Goal: Task Accomplishment & Management: Manage account settings

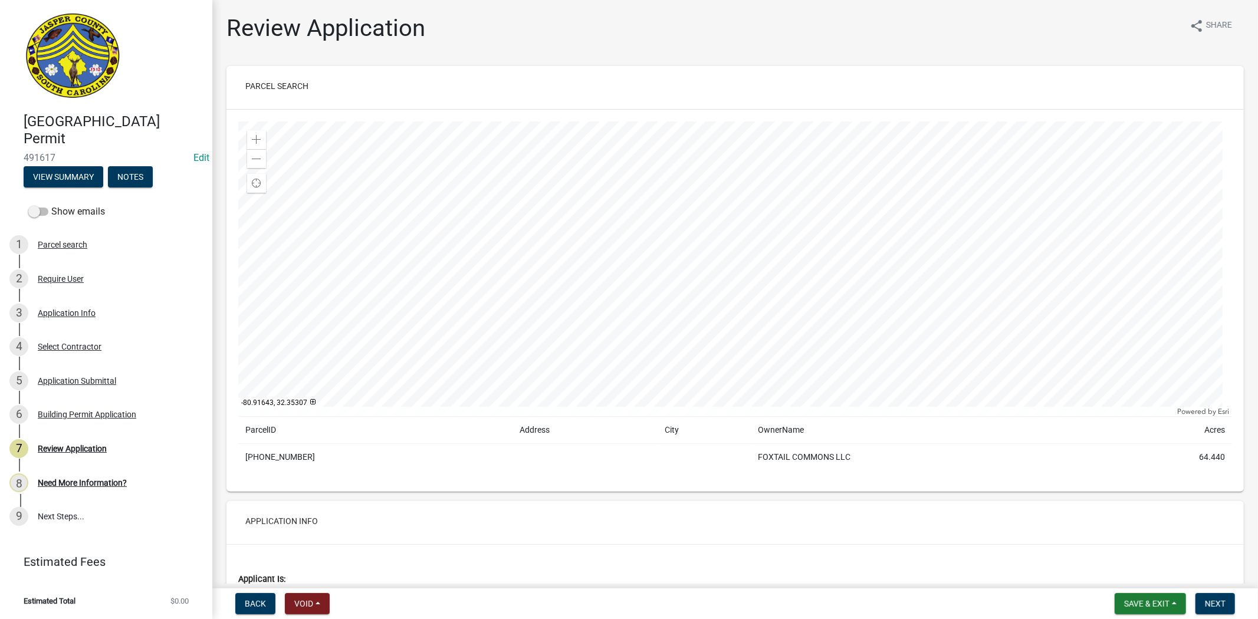
scroll to position [786, 0]
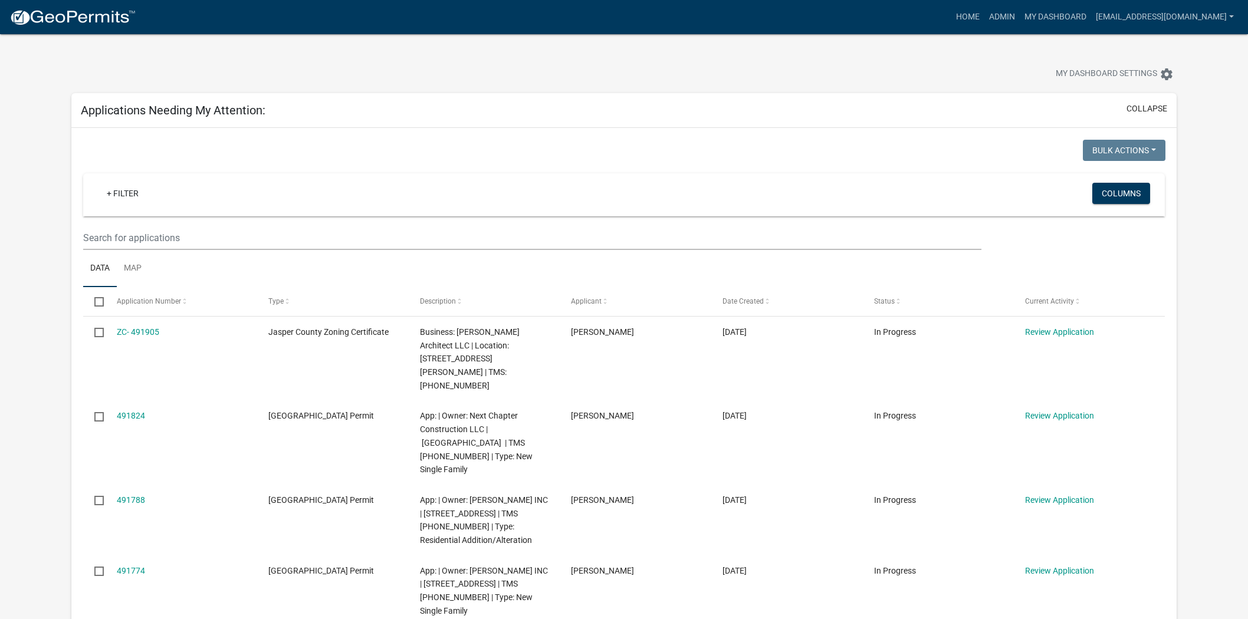
select select "2: 50"
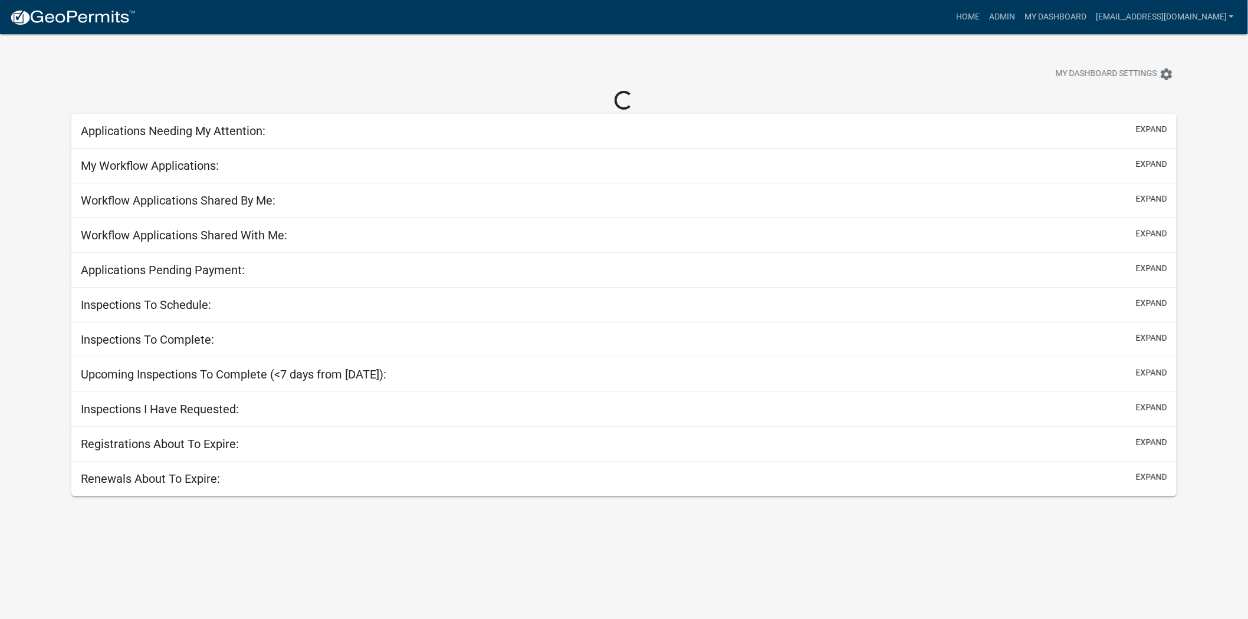
select select "2: 50"
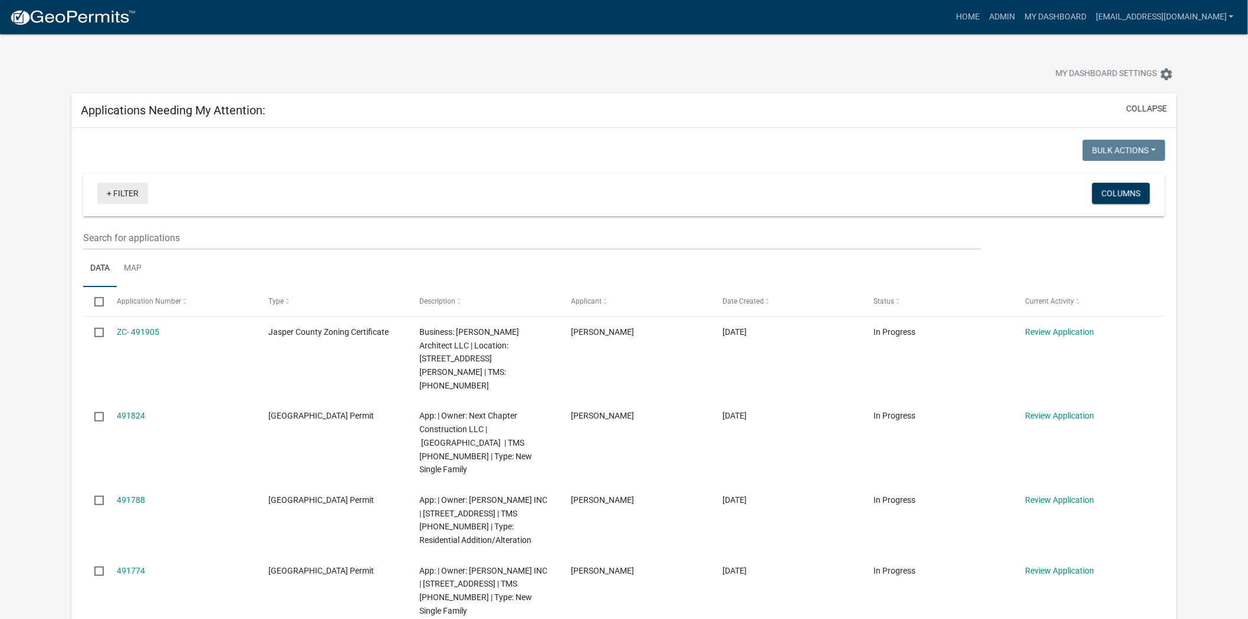
click at [126, 199] on link "+ Filter" at bounding box center [122, 193] width 51 height 21
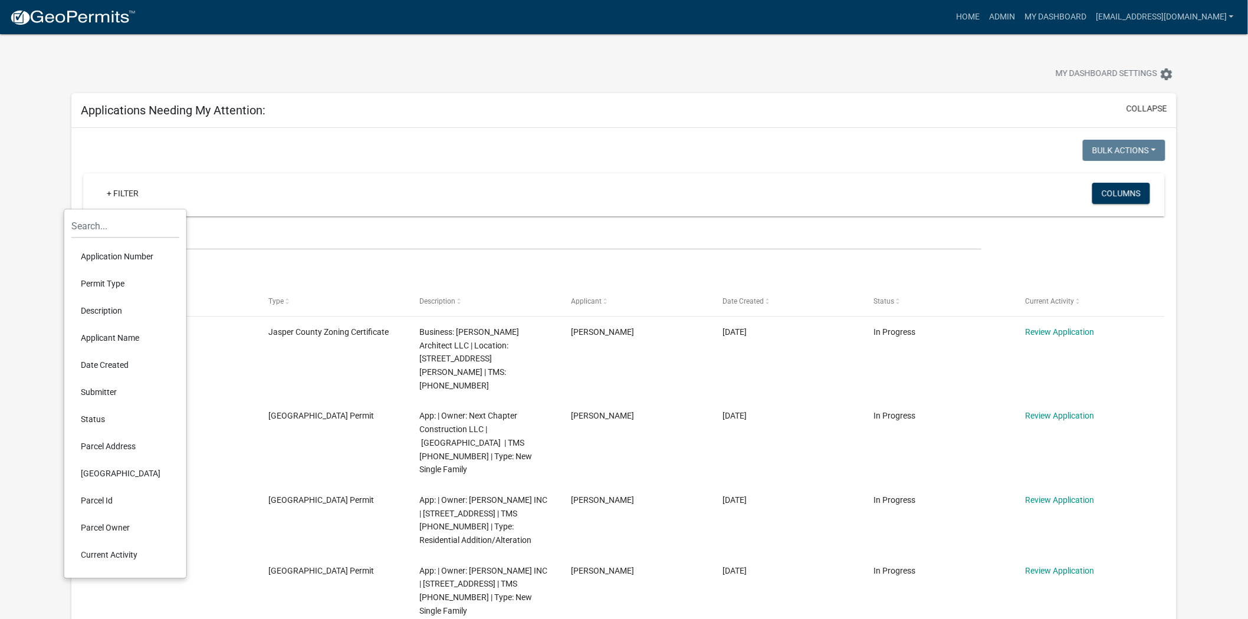
click at [112, 280] on li "Permit Type" at bounding box center [125, 283] width 108 height 27
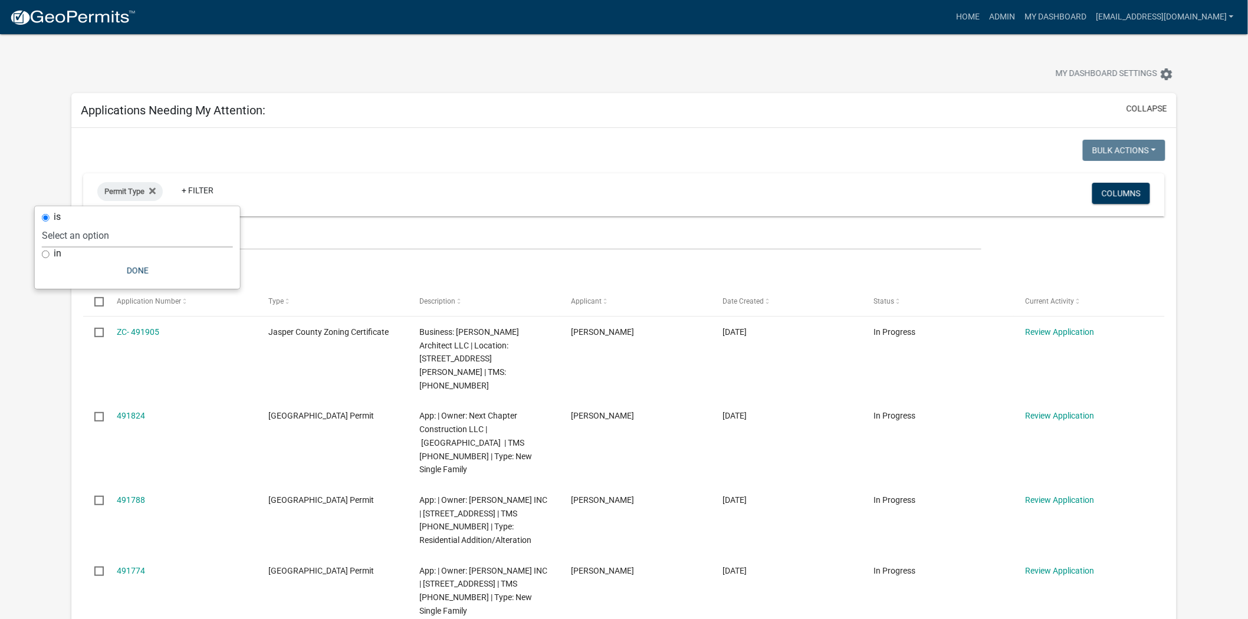
click at [71, 233] on select "Select an option Copy Of - Jasper County Zoning Permit Copy SOV - Jasper County…" at bounding box center [137, 236] width 191 height 24
click at [149, 192] on fa-icon at bounding box center [149, 191] width 11 height 19
click at [129, 192] on link "+ Filter" at bounding box center [122, 193] width 51 height 21
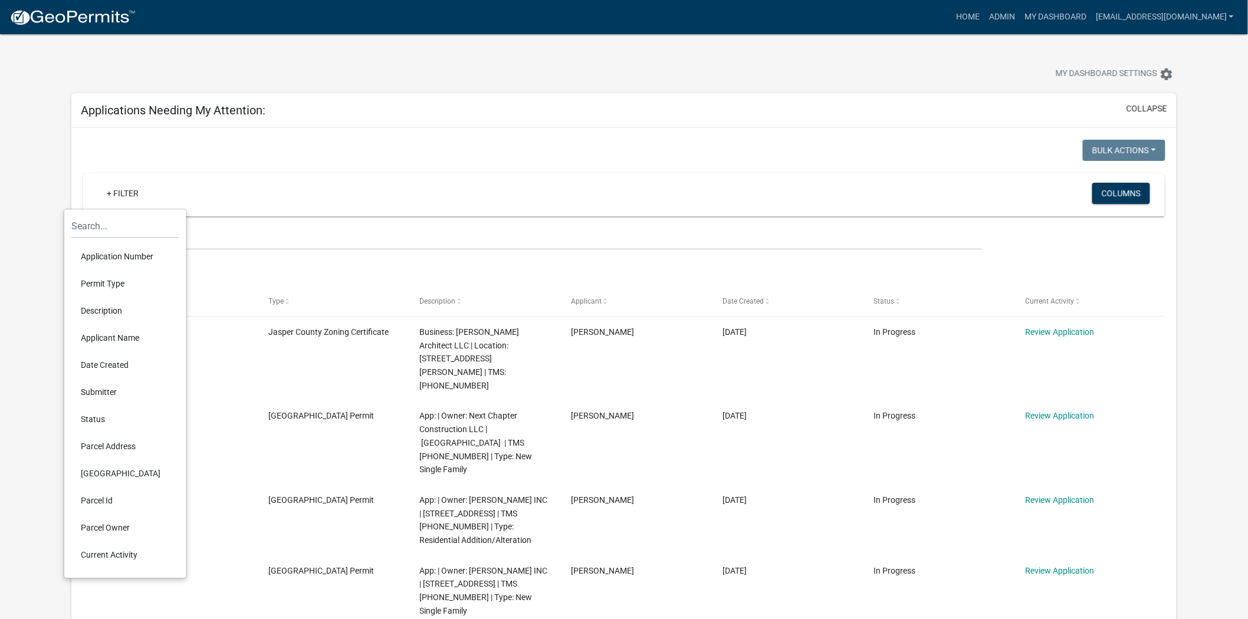
click at [117, 308] on li "Description" at bounding box center [125, 310] width 108 height 27
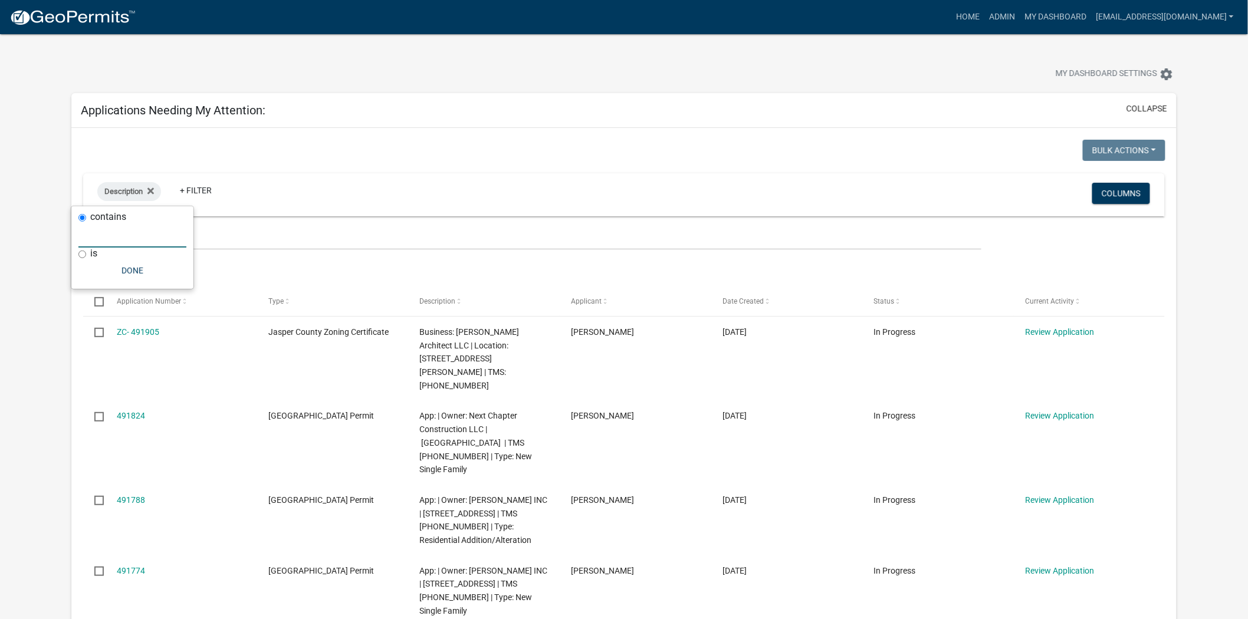
click at [127, 242] on input "text" at bounding box center [132, 236] width 108 height 24
click at [198, 197] on link "+ Filter" at bounding box center [195, 190] width 51 height 21
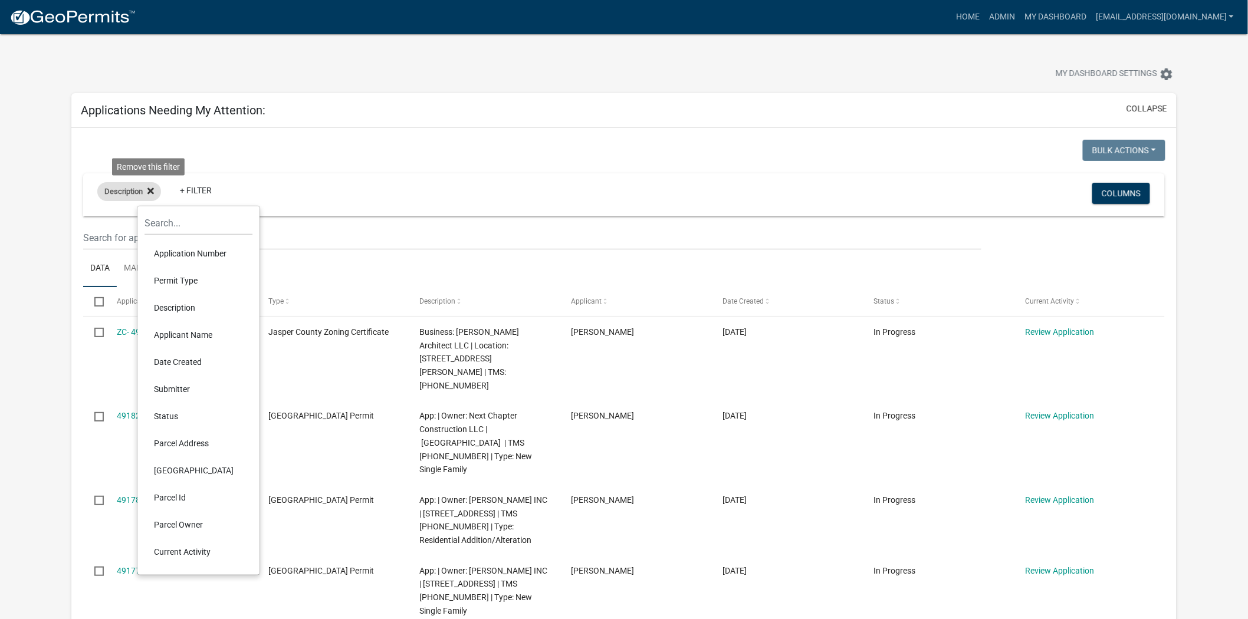
click at [149, 195] on icon at bounding box center [150, 190] width 6 height 9
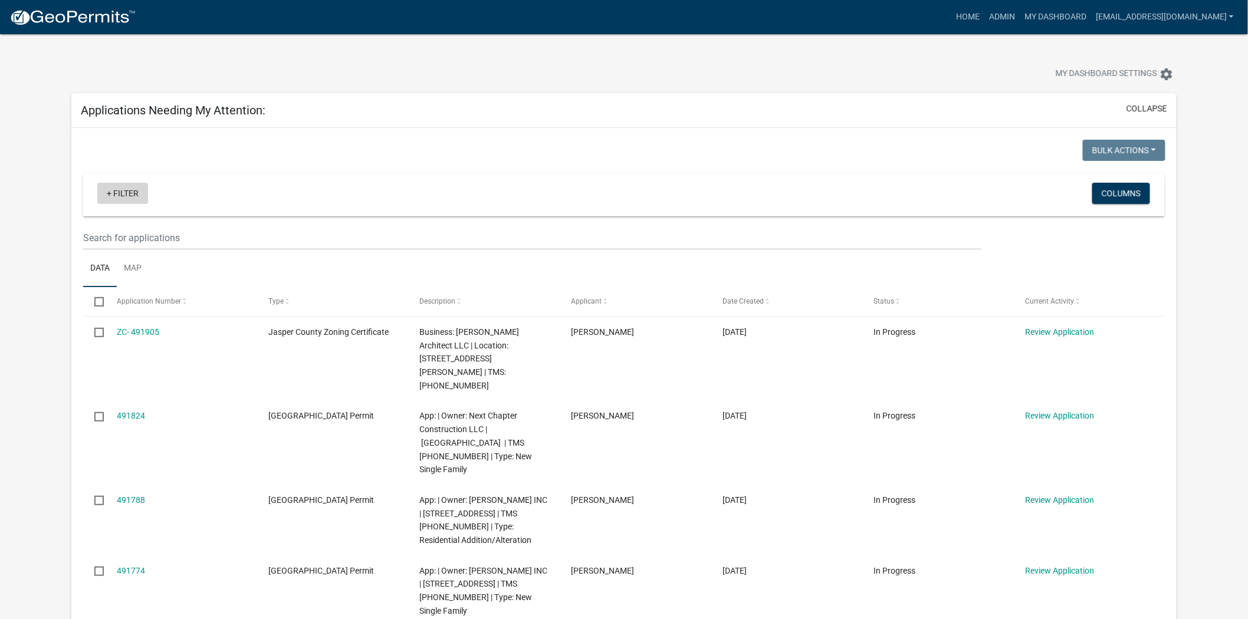
click at [120, 190] on link "+ Filter" at bounding box center [122, 193] width 51 height 21
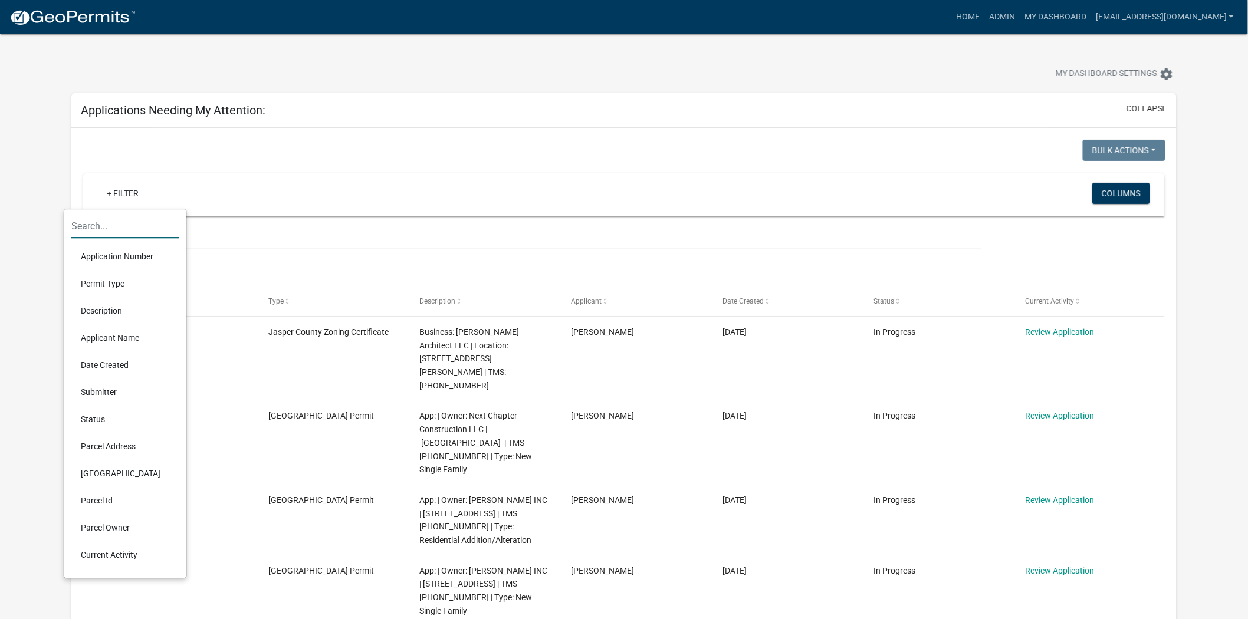
click at [116, 232] on input "text" at bounding box center [125, 226] width 108 height 24
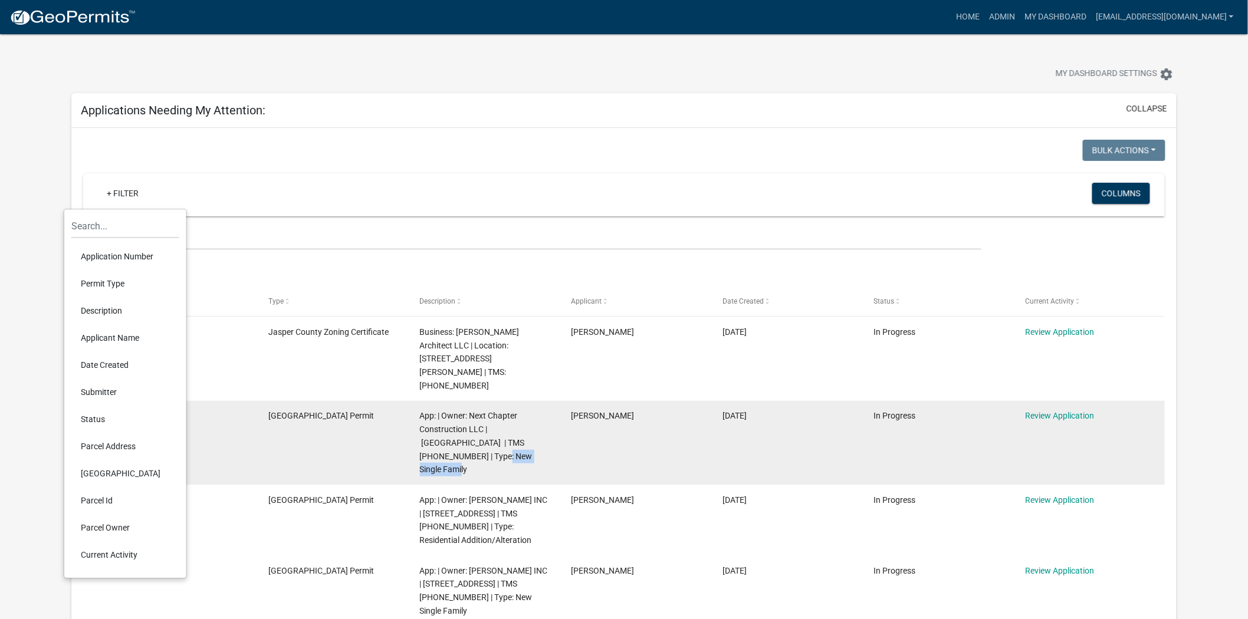
drag, startPoint x: 497, startPoint y: 432, endPoint x: 416, endPoint y: 437, distance: 81.5
click at [416, 437] on datatable-body-cell "App: | Owner: Next Chapter Construction LLC | 19 Pickerel Loop | TMS 081-00-03-…" at bounding box center [484, 443] width 152 height 84
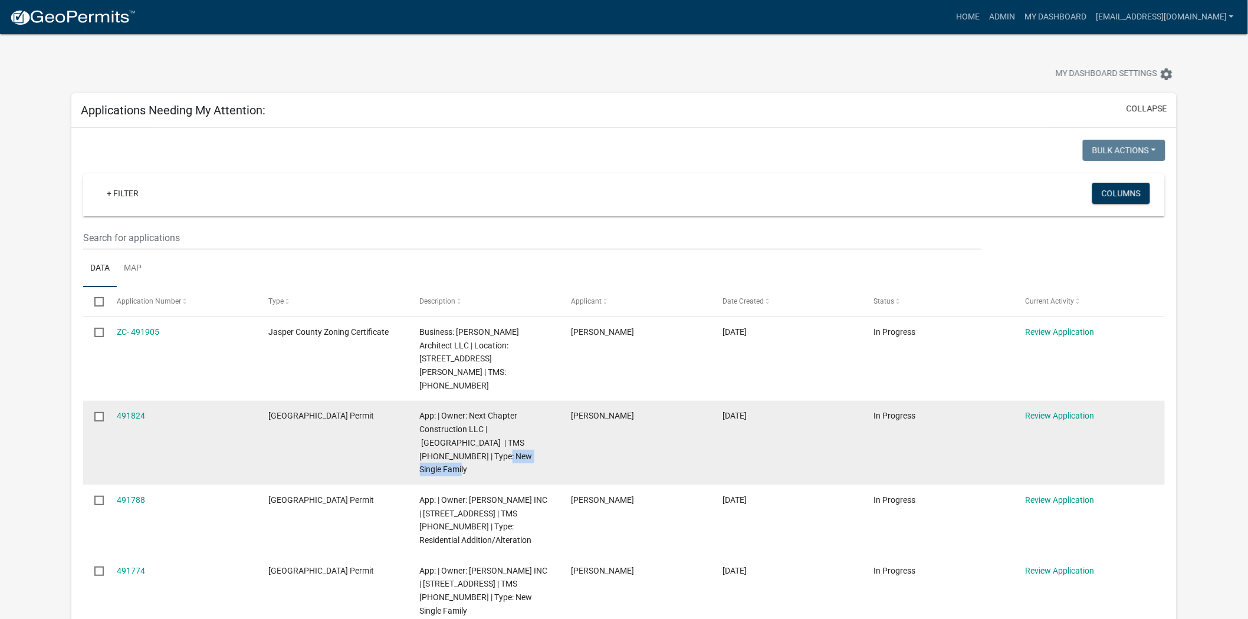
copy span "New Single Family"
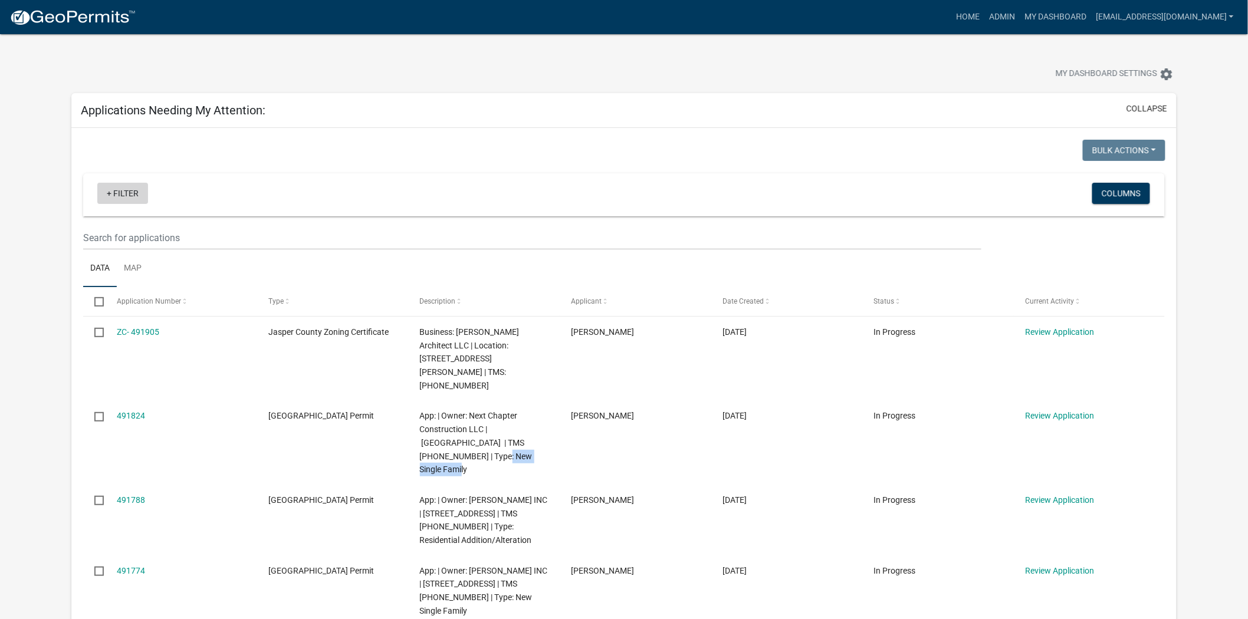
click at [133, 195] on link "+ Filter" at bounding box center [122, 193] width 51 height 21
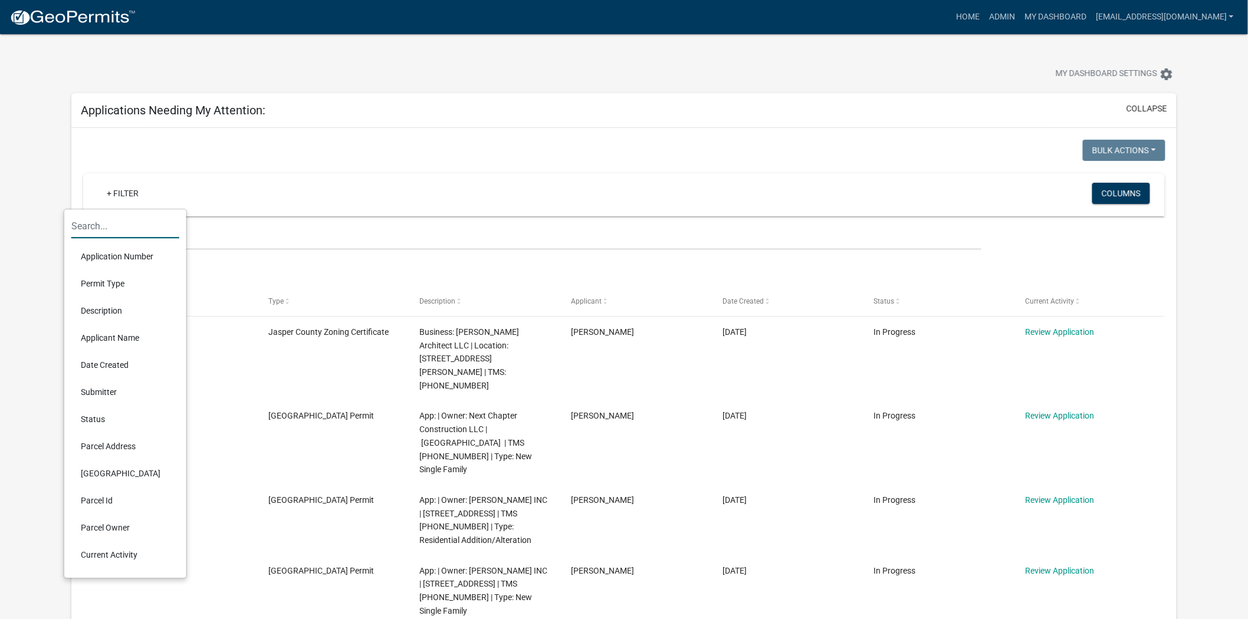
click at [109, 225] on input "text" at bounding box center [125, 226] width 108 height 24
paste input "New Single Family"
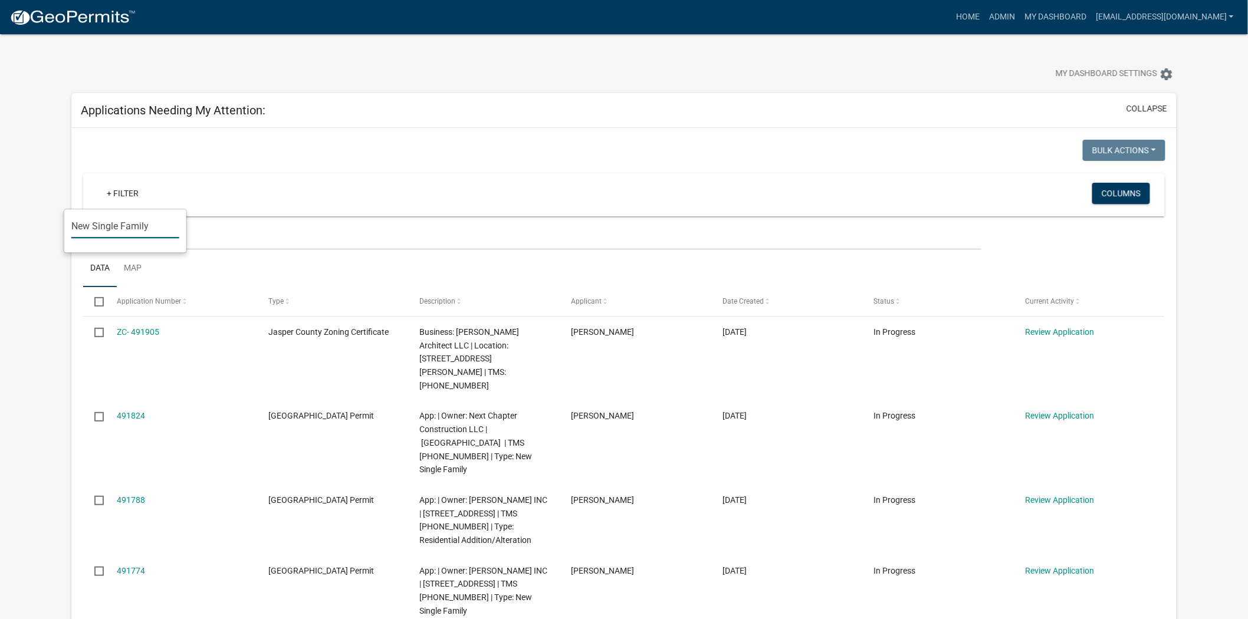
type input "New Single Family"
click at [206, 231] on input "text" at bounding box center [532, 238] width 899 height 24
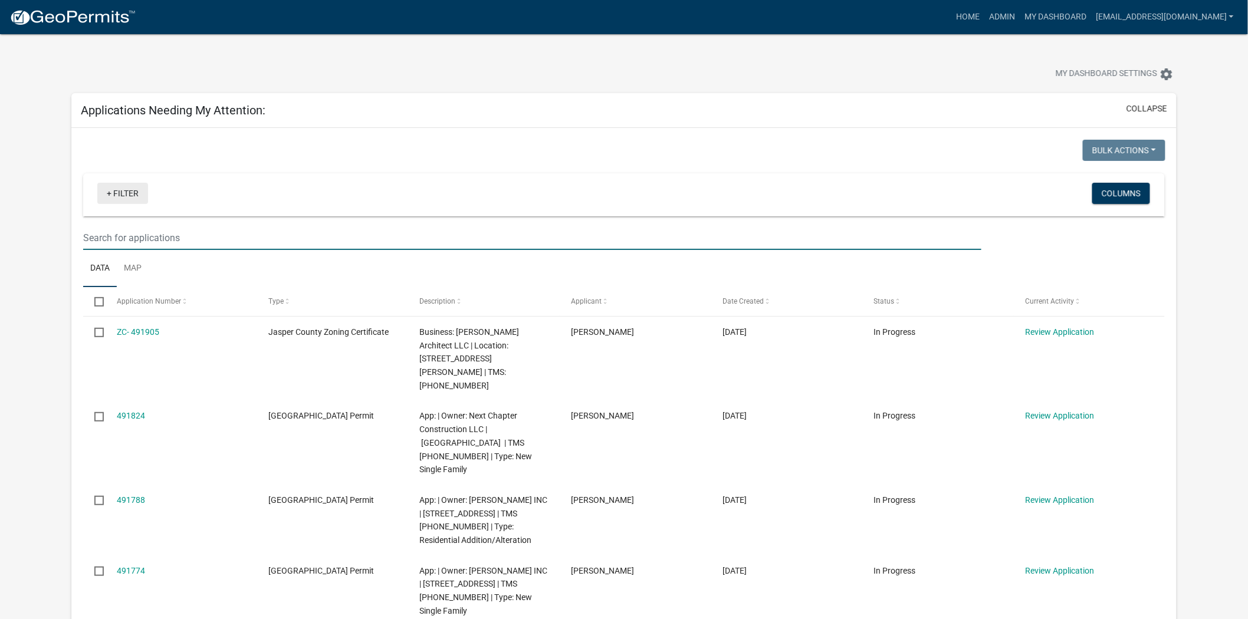
click at [127, 184] on link "+ Filter" at bounding box center [122, 193] width 51 height 21
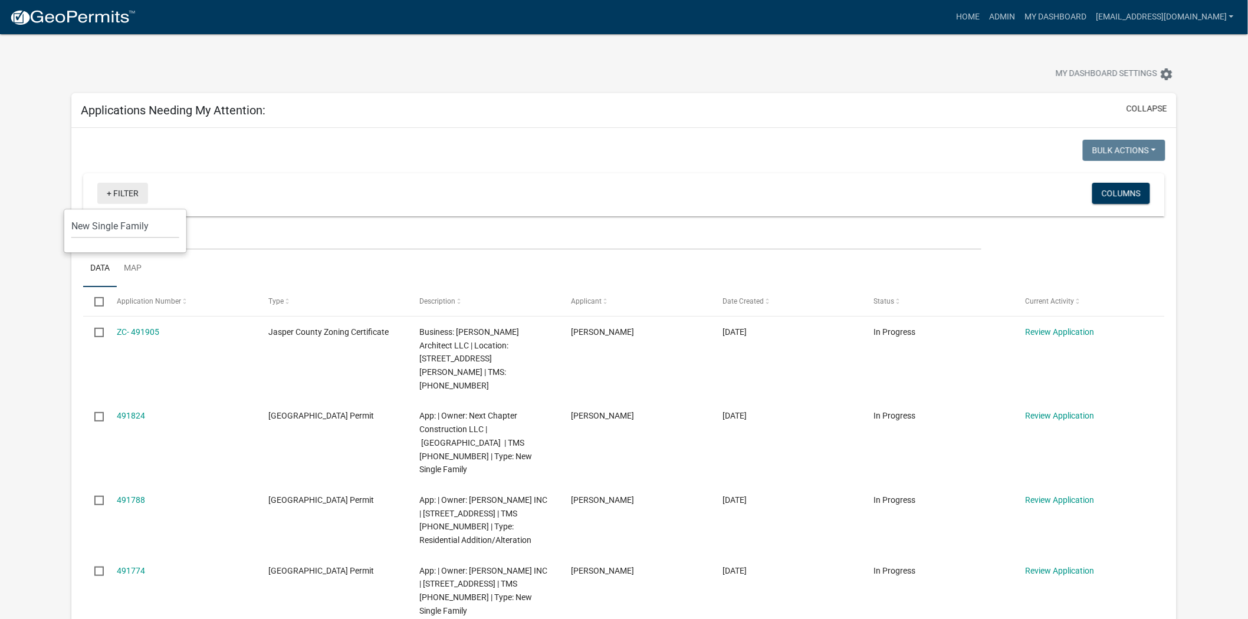
click at [121, 196] on link "+ Filter" at bounding box center [122, 193] width 51 height 21
click at [119, 221] on input "New Single Family" at bounding box center [125, 226] width 108 height 24
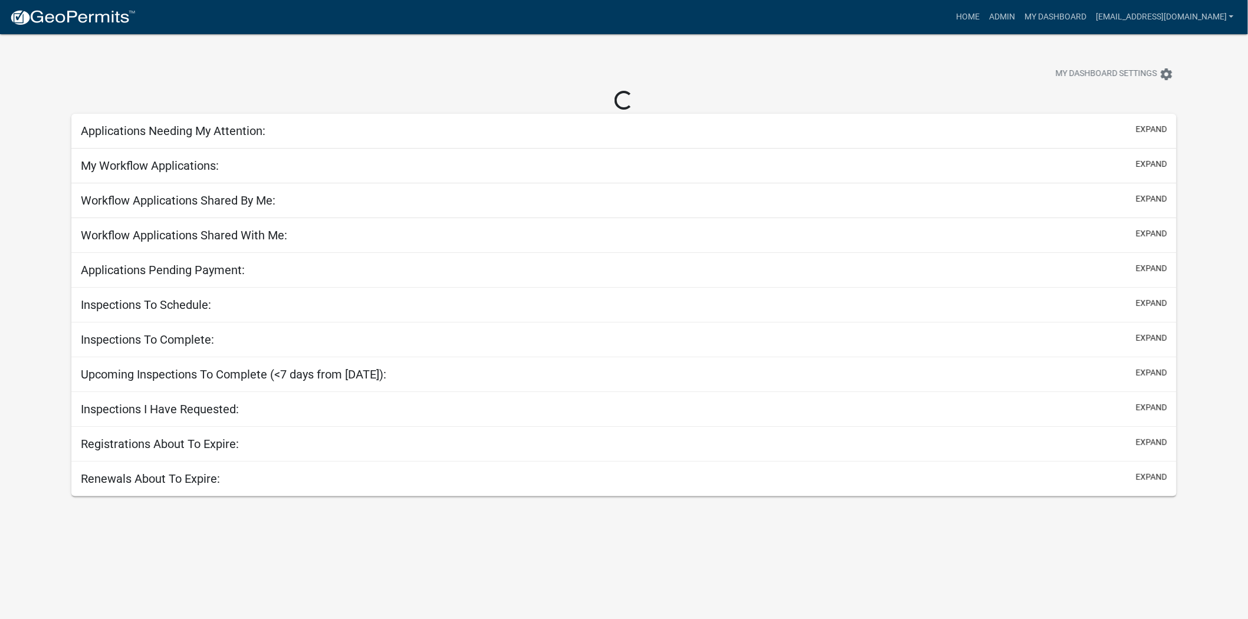
select select "2: 50"
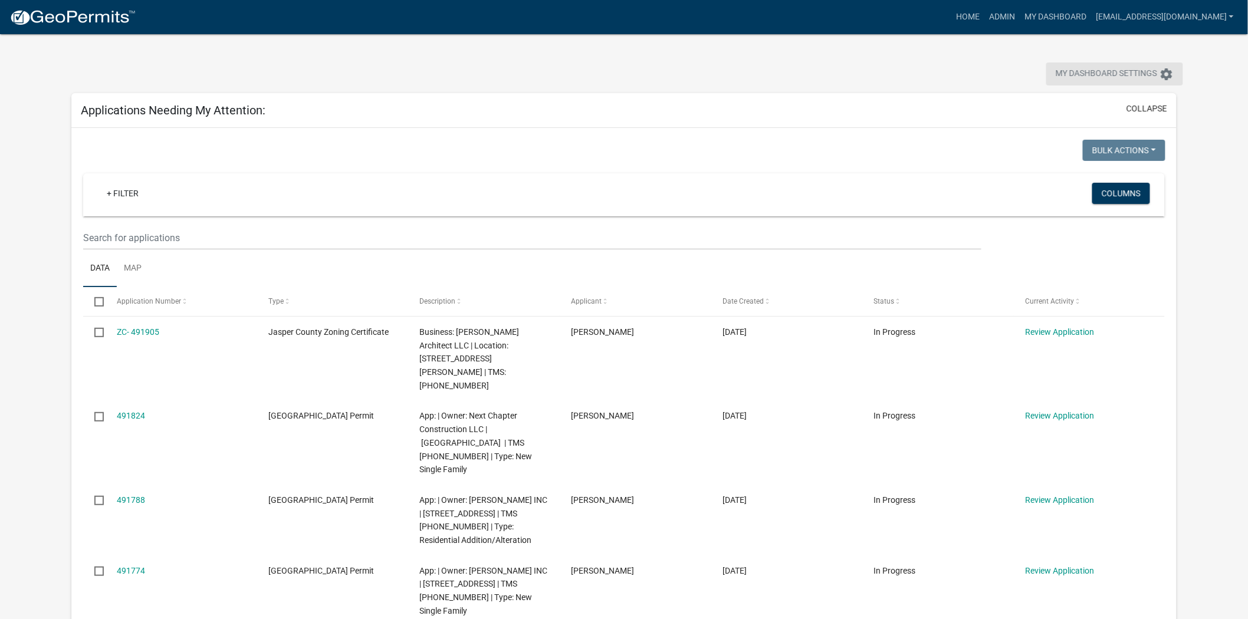
click at [1162, 73] on icon "settings" at bounding box center [1166, 74] width 14 height 14
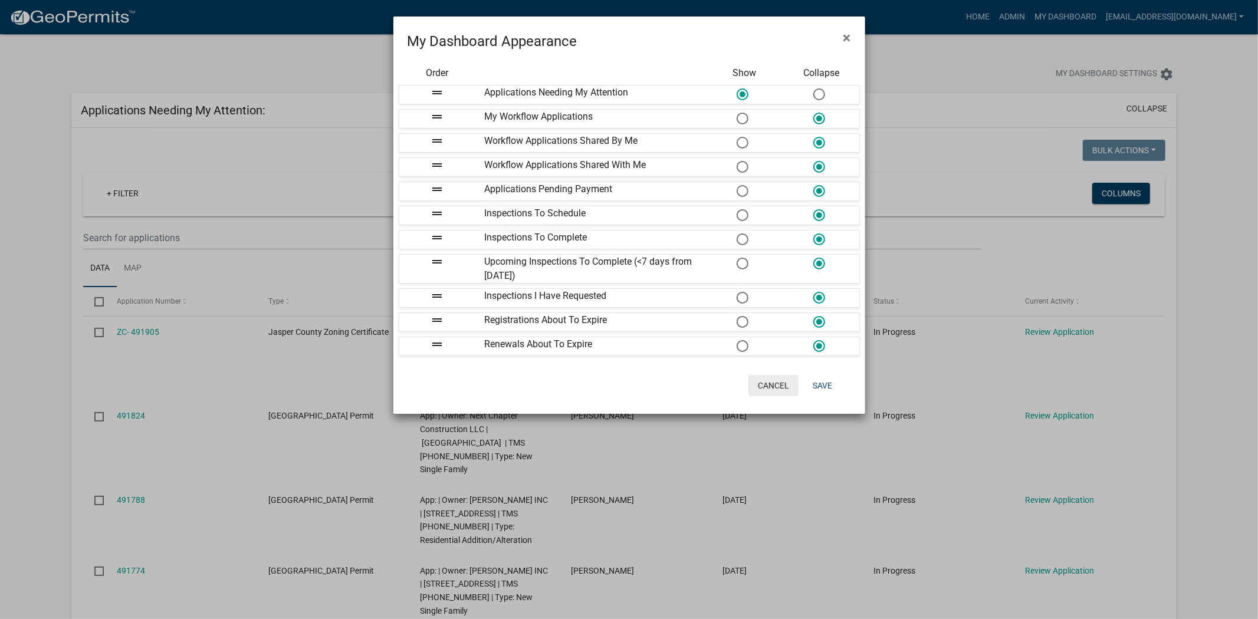
click at [760, 388] on button "Cancel" at bounding box center [773, 385] width 50 height 21
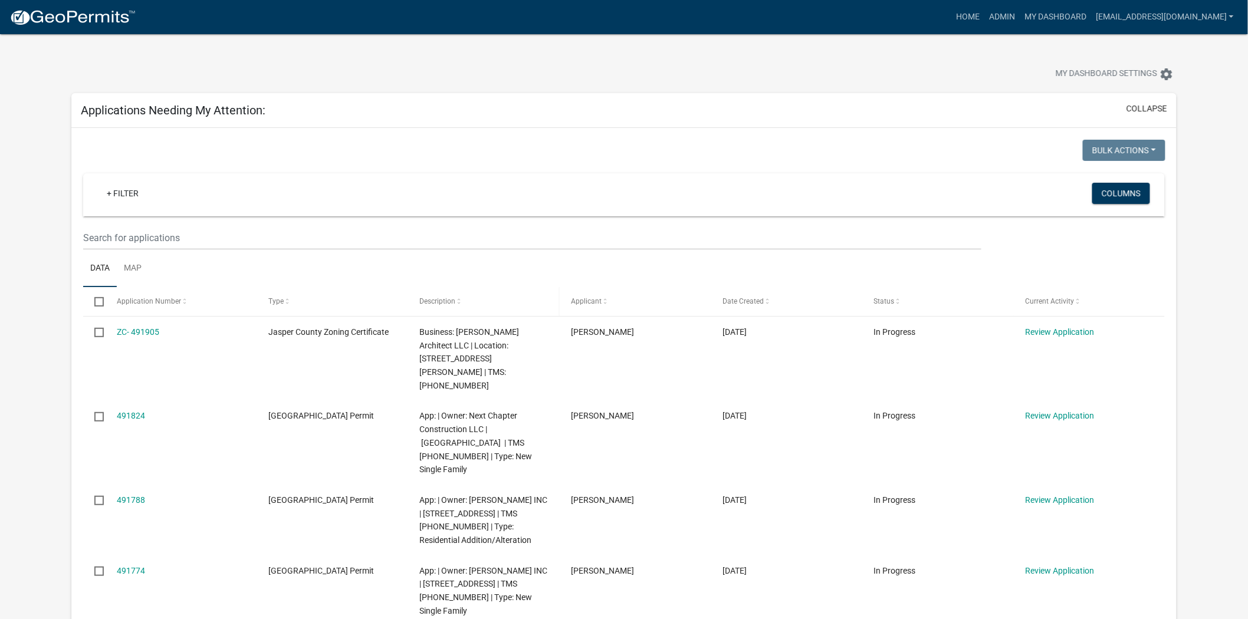
click at [445, 303] on span "Description" at bounding box center [438, 301] width 36 height 8
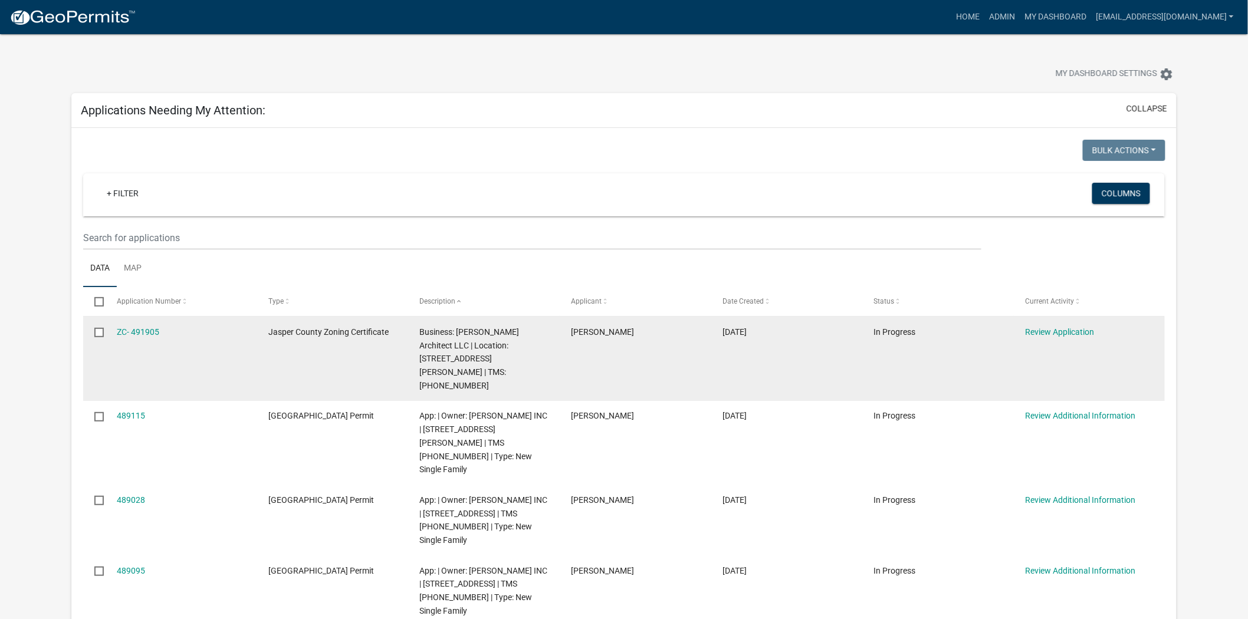
scroll to position [65, 0]
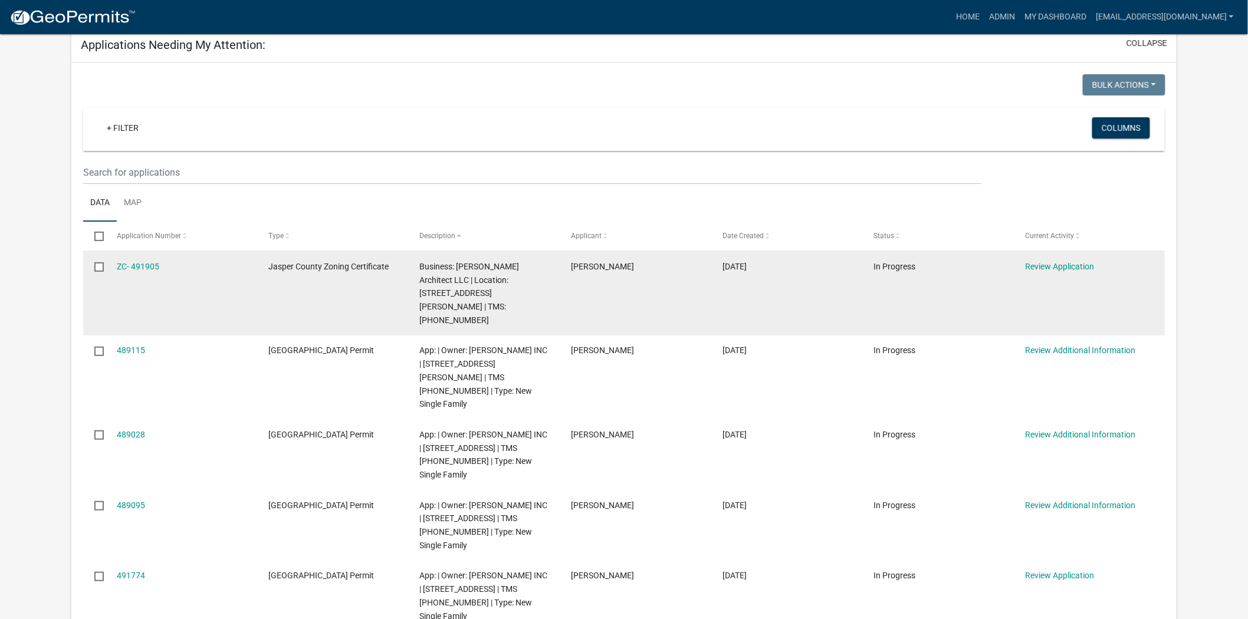
click at [941, 264] on div "In Progress" at bounding box center [938, 267] width 129 height 14
